Goal: Transaction & Acquisition: Purchase product/service

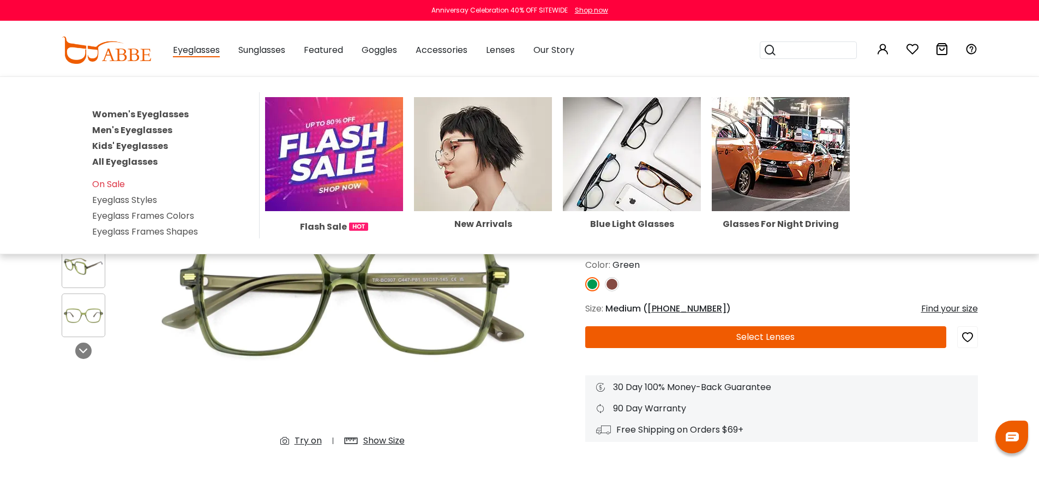
click at [177, 117] on link "Women's Eyeglasses" at bounding box center [140, 114] width 97 height 13
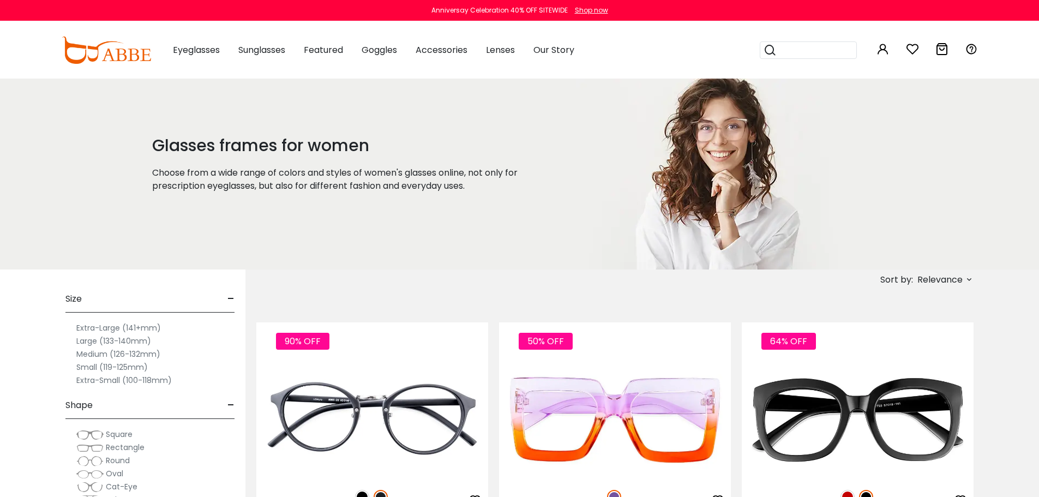
click at [91, 364] on label "Small (119-125mm)" at bounding box center [111, 366] width 71 height 13
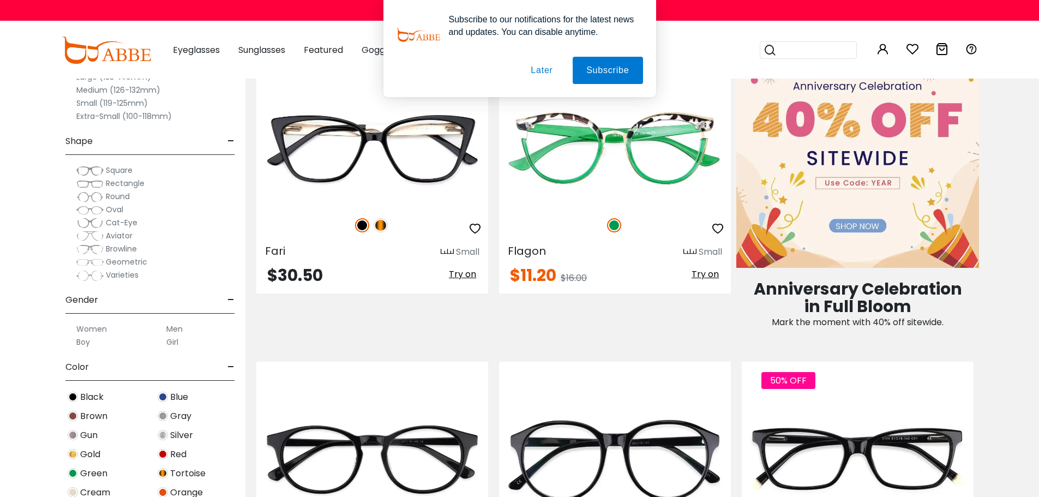
scroll to position [600, 0]
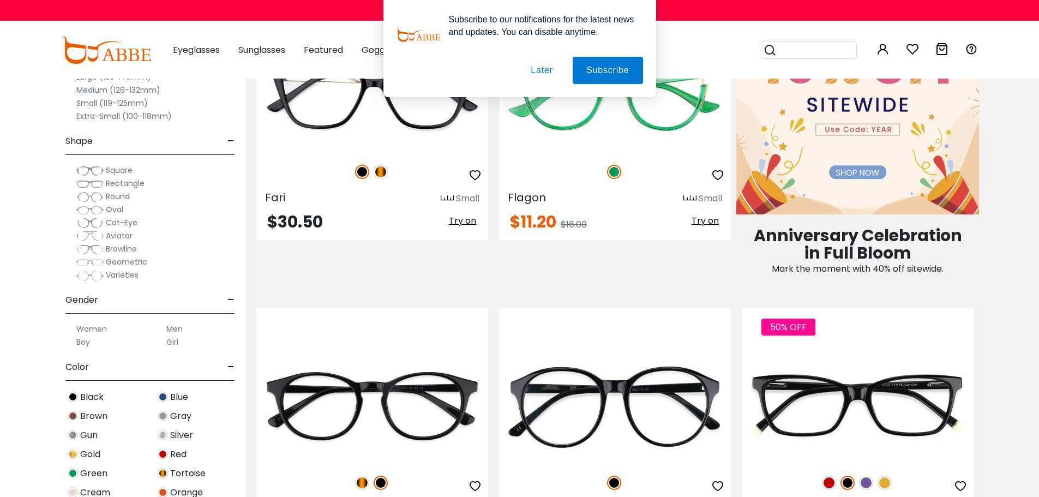
click at [551, 72] on button "Later" at bounding box center [541, 70] width 49 height 27
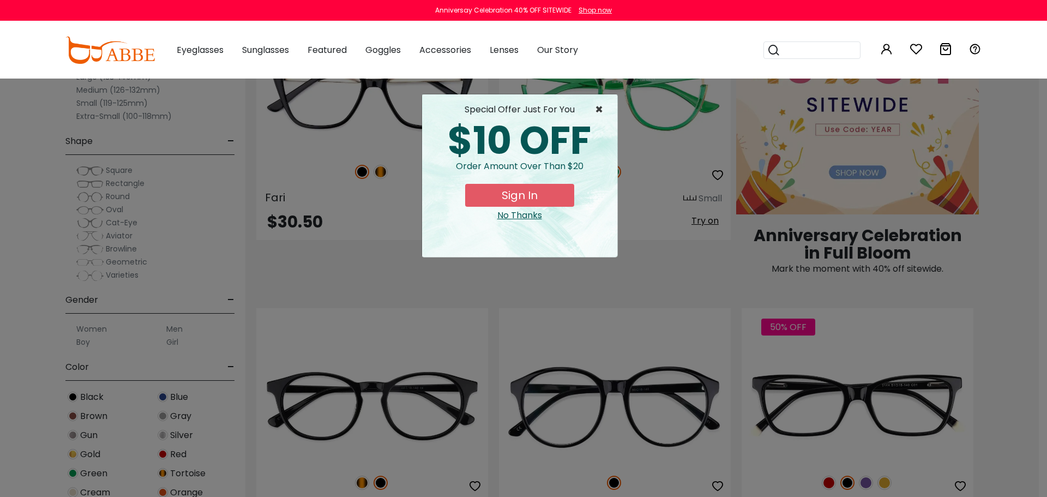
click at [598, 107] on span "×" at bounding box center [602, 109] width 14 height 13
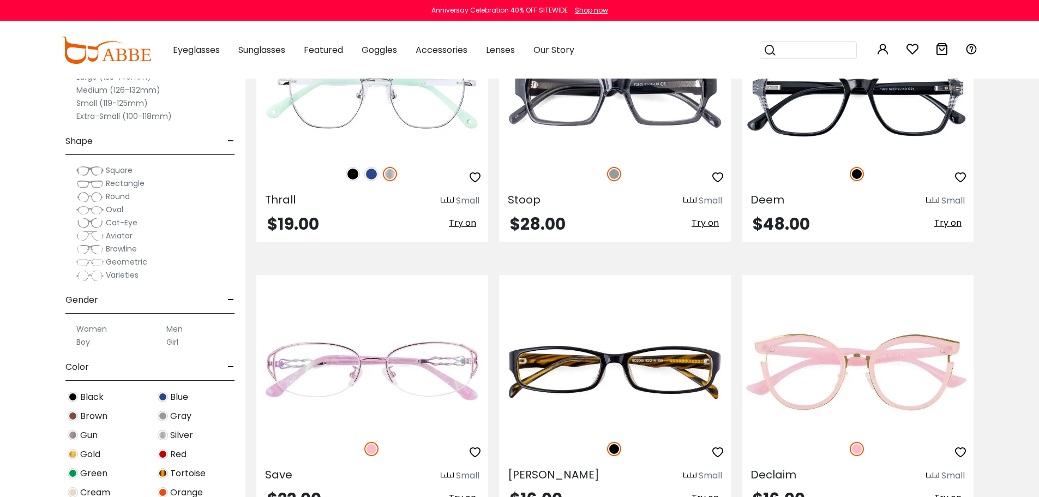
scroll to position [5508, 0]
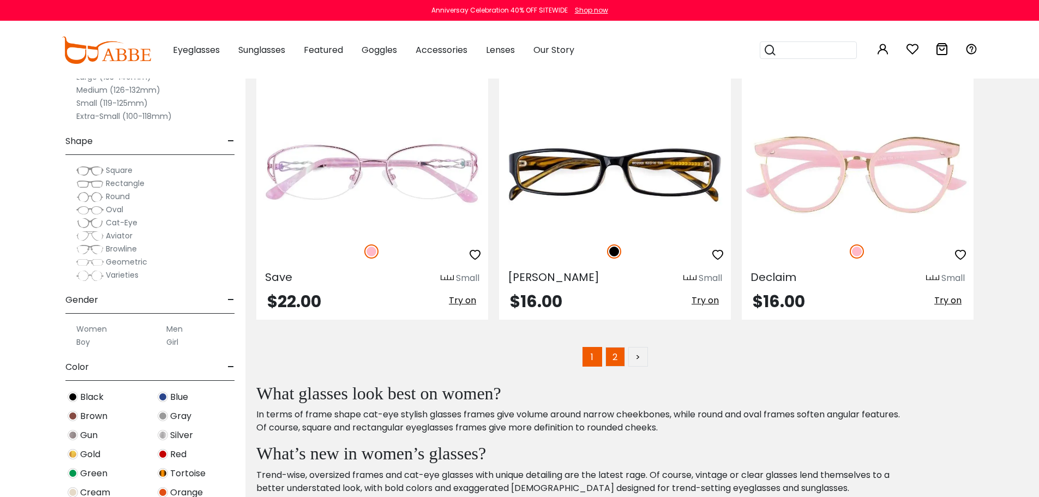
click at [613, 356] on link "2" at bounding box center [615, 357] width 20 height 20
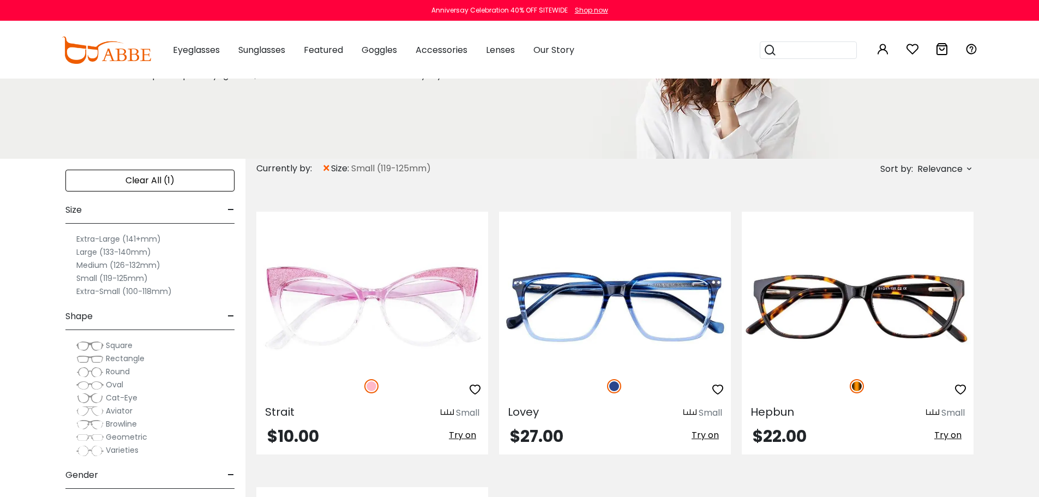
scroll to position [109, 0]
